Goal: Task Accomplishment & Management: Manage account settings

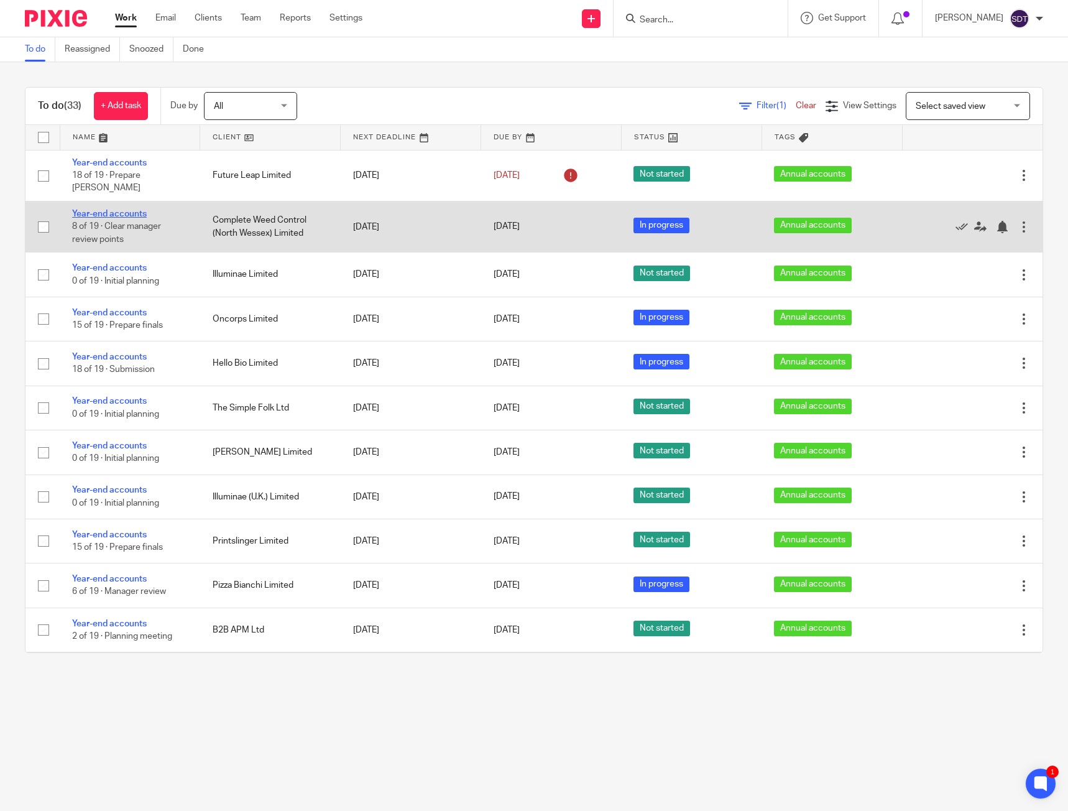
click at [108, 210] on link "Year-end accounts" at bounding box center [109, 214] width 75 height 9
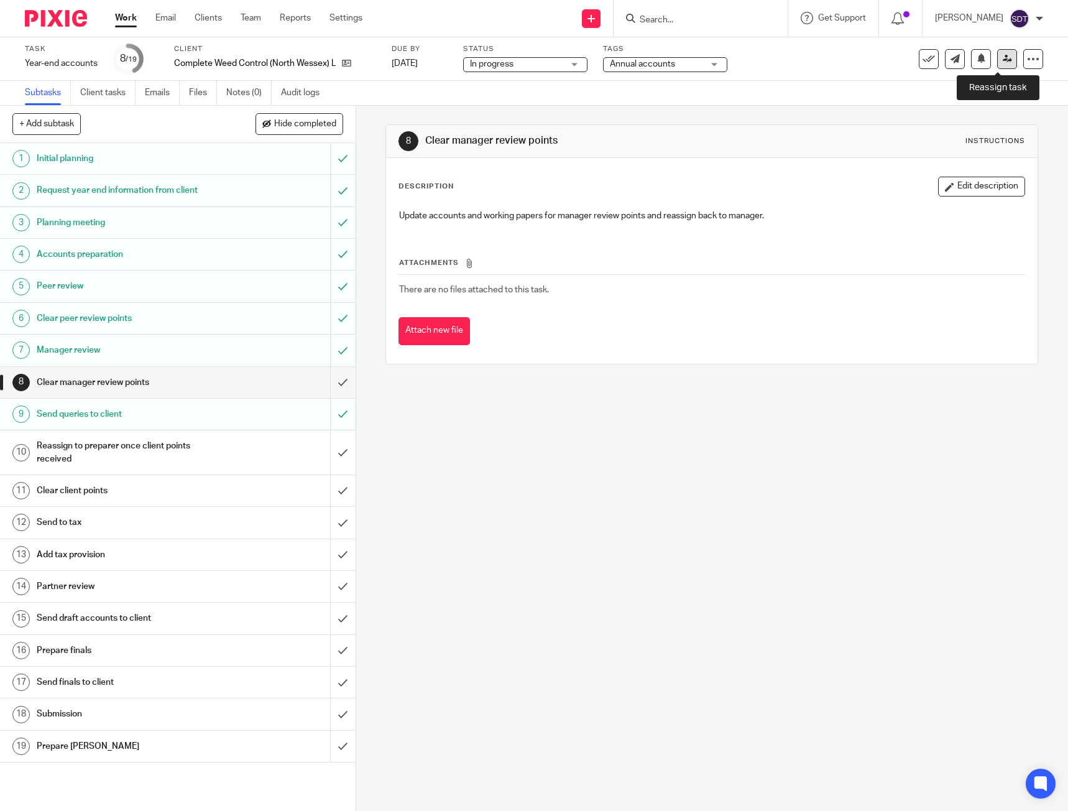
click at [1003, 60] on icon at bounding box center [1007, 58] width 9 height 9
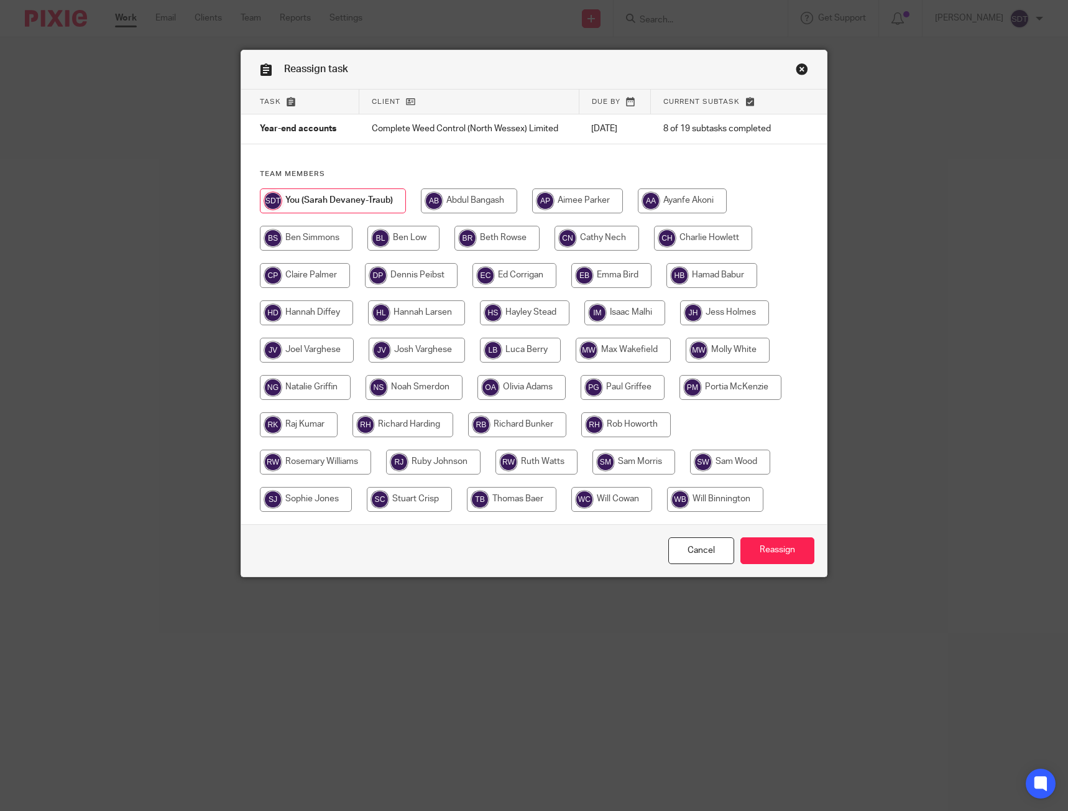
click at [615, 492] on input "radio" at bounding box center [611, 499] width 81 height 25
radio input "true"
click at [775, 541] on input "Reassign" at bounding box center [777, 550] width 74 height 27
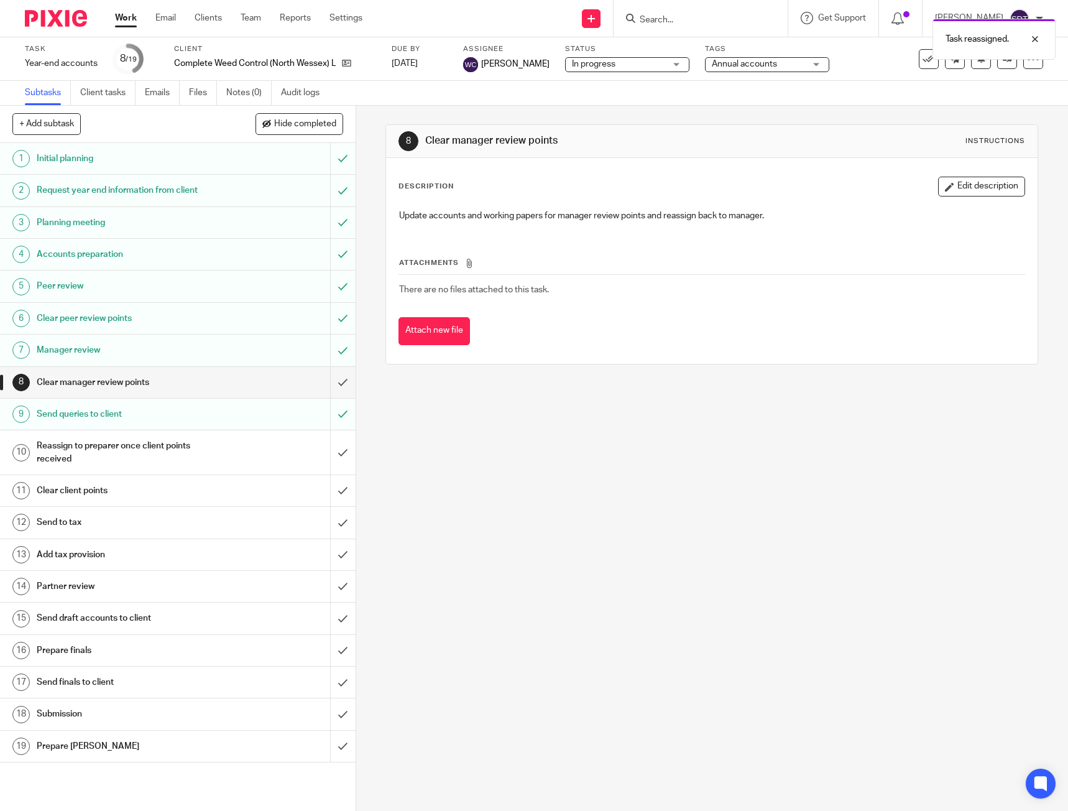
click at [124, 19] on link "Work" at bounding box center [126, 18] width 22 height 12
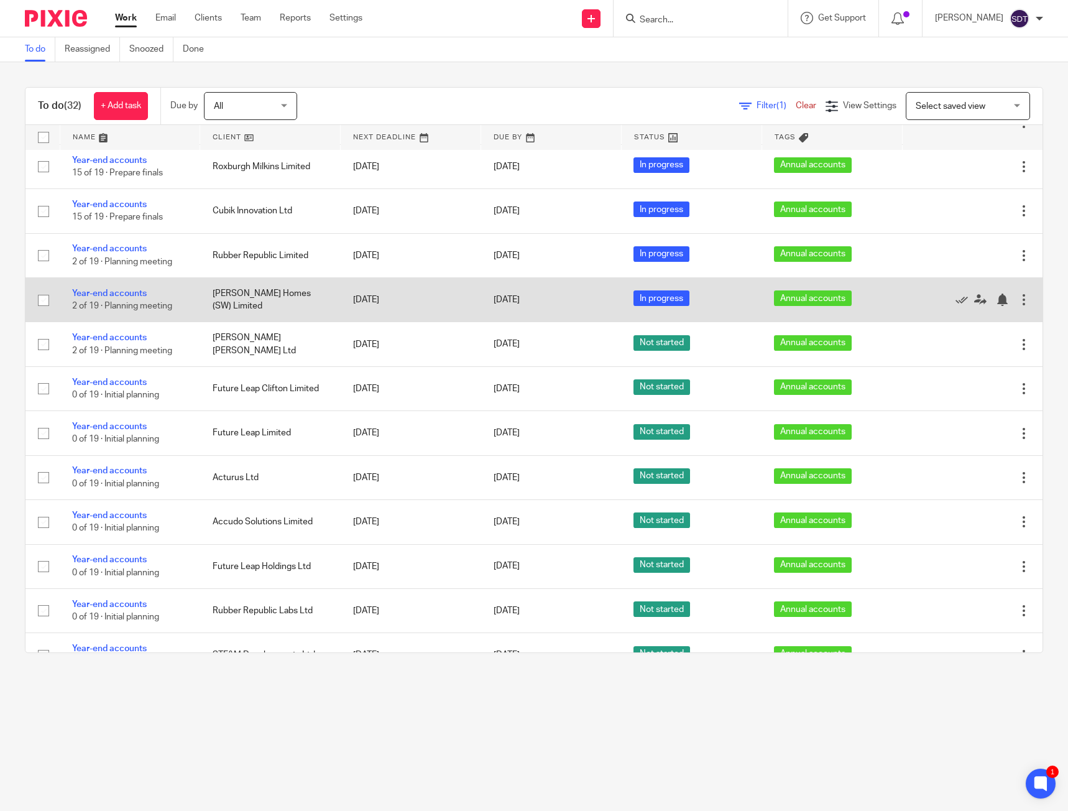
scroll to position [801, 0]
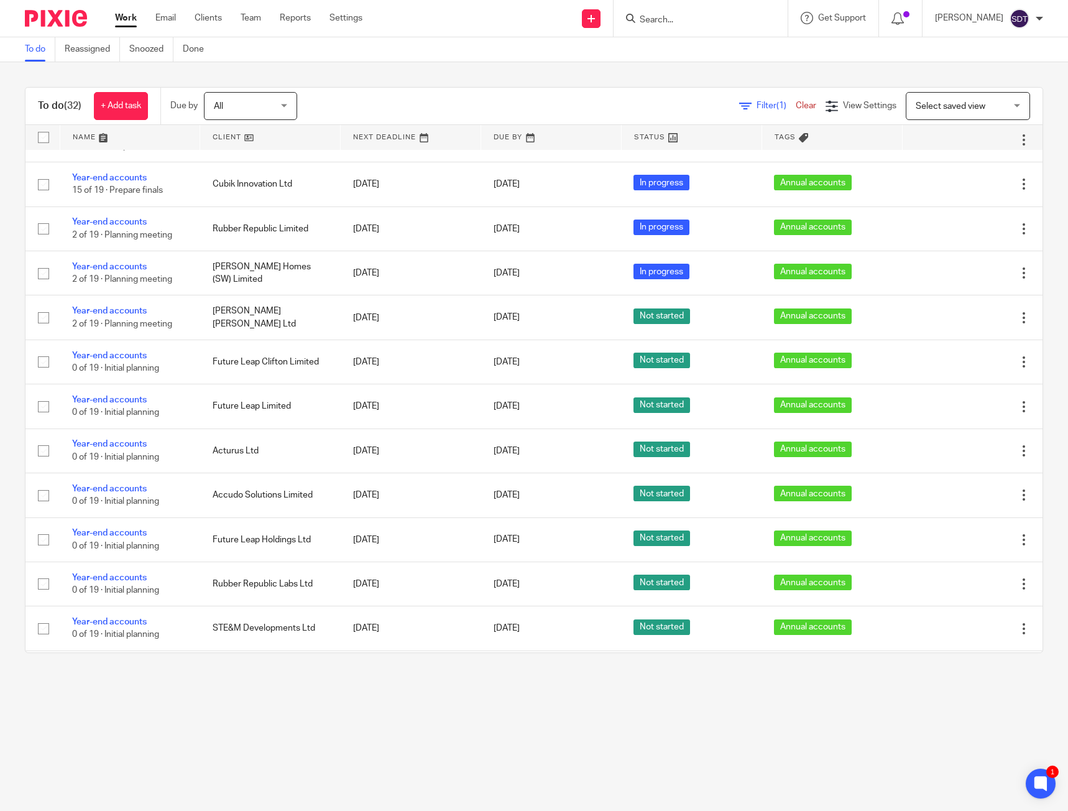
click at [660, 11] on form at bounding box center [704, 19] width 132 height 16
click at [658, 21] on input "Search" at bounding box center [694, 20] width 112 height 11
type input "aero"
click at [686, 45] on link at bounding box center [713, 48] width 154 height 19
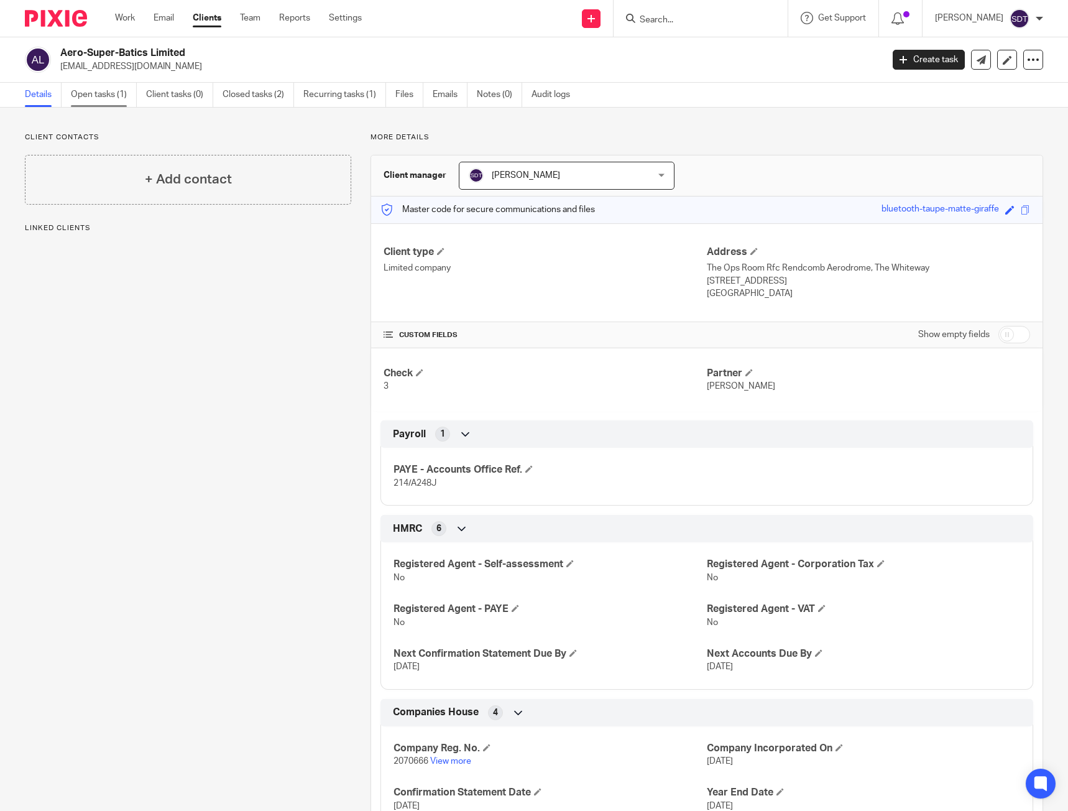
click at [107, 90] on link "Open tasks (1)" at bounding box center [104, 95] width 66 height 24
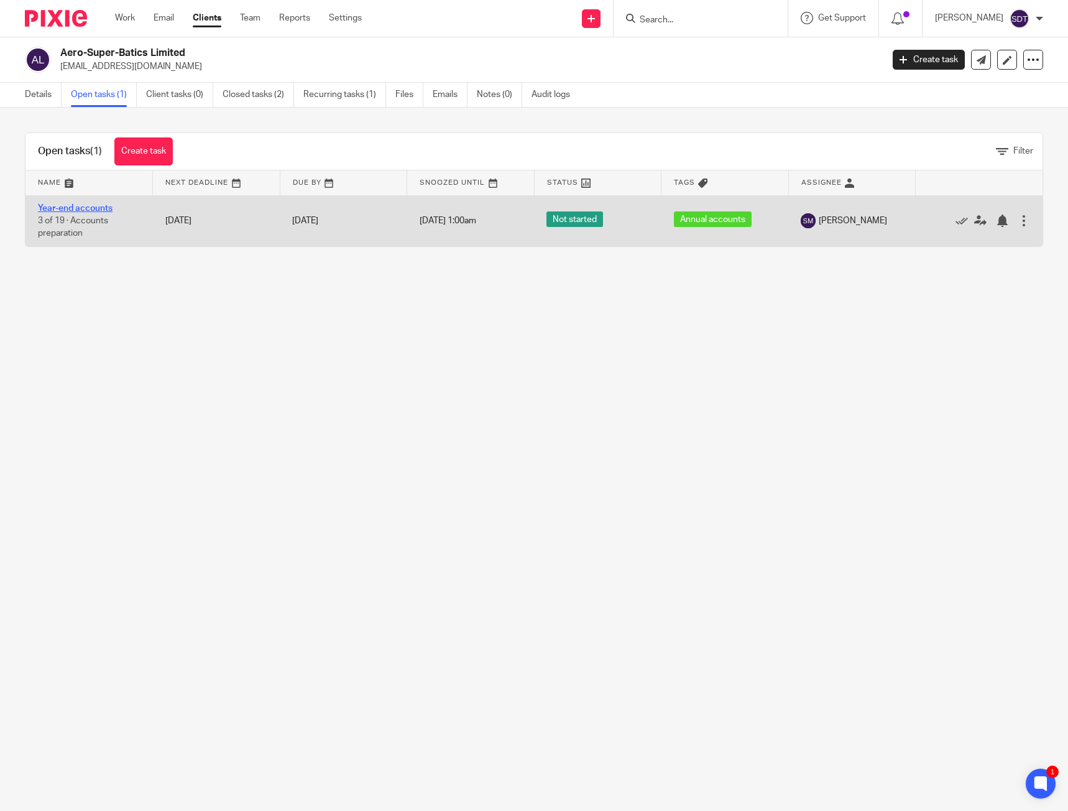
click at [99, 207] on link "Year-end accounts" at bounding box center [75, 208] width 75 height 9
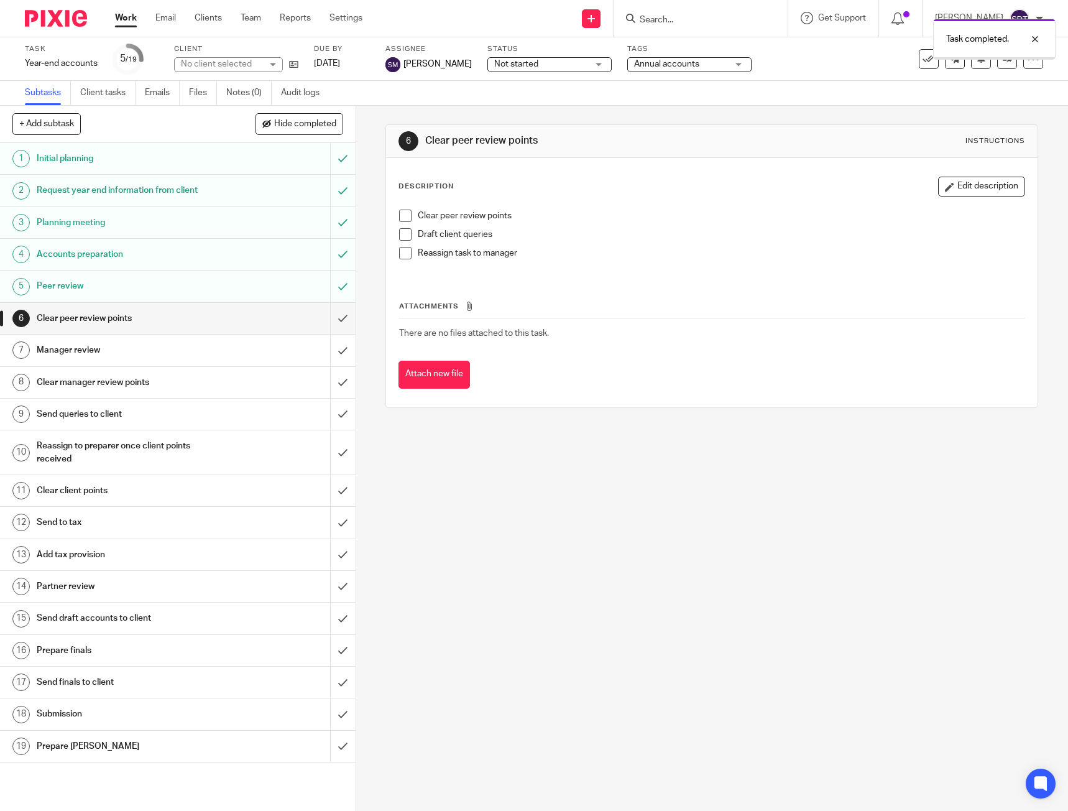
click at [331, 348] on input "submit" at bounding box center [178, 349] width 356 height 31
click at [333, 321] on input "submit" at bounding box center [178, 318] width 356 height 31
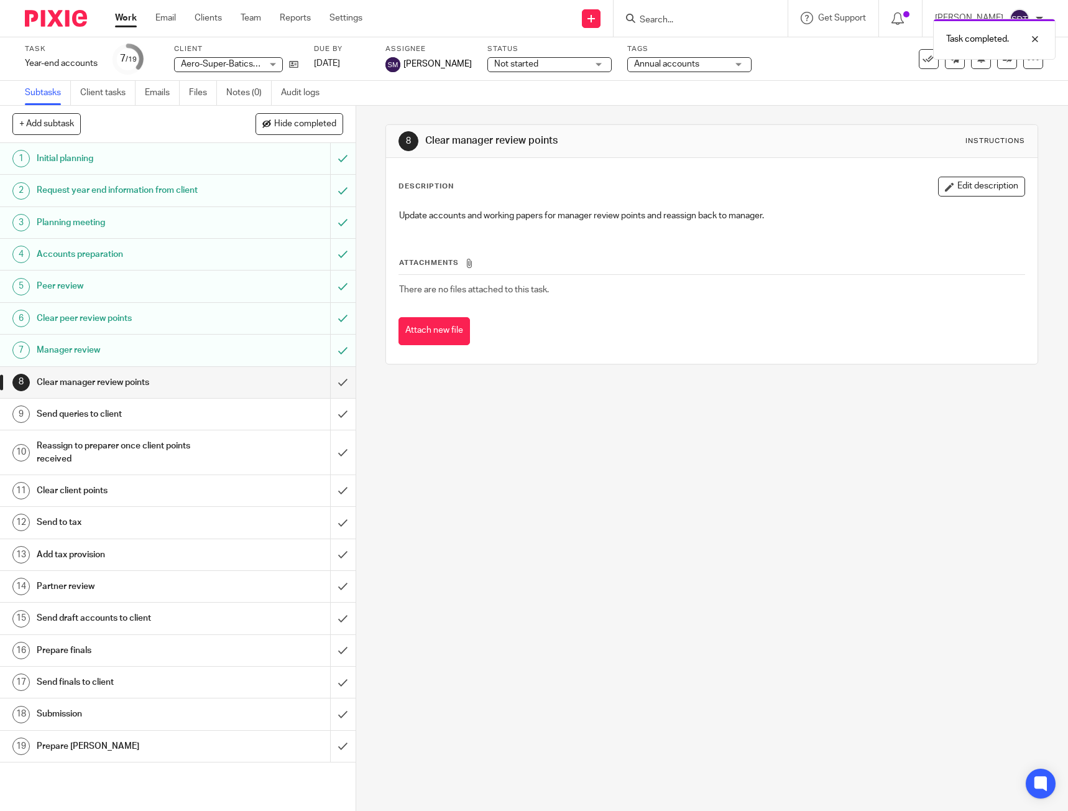
click at [128, 14] on link "Work" at bounding box center [126, 18] width 22 height 12
